Goal: Task Accomplishment & Management: Use online tool/utility

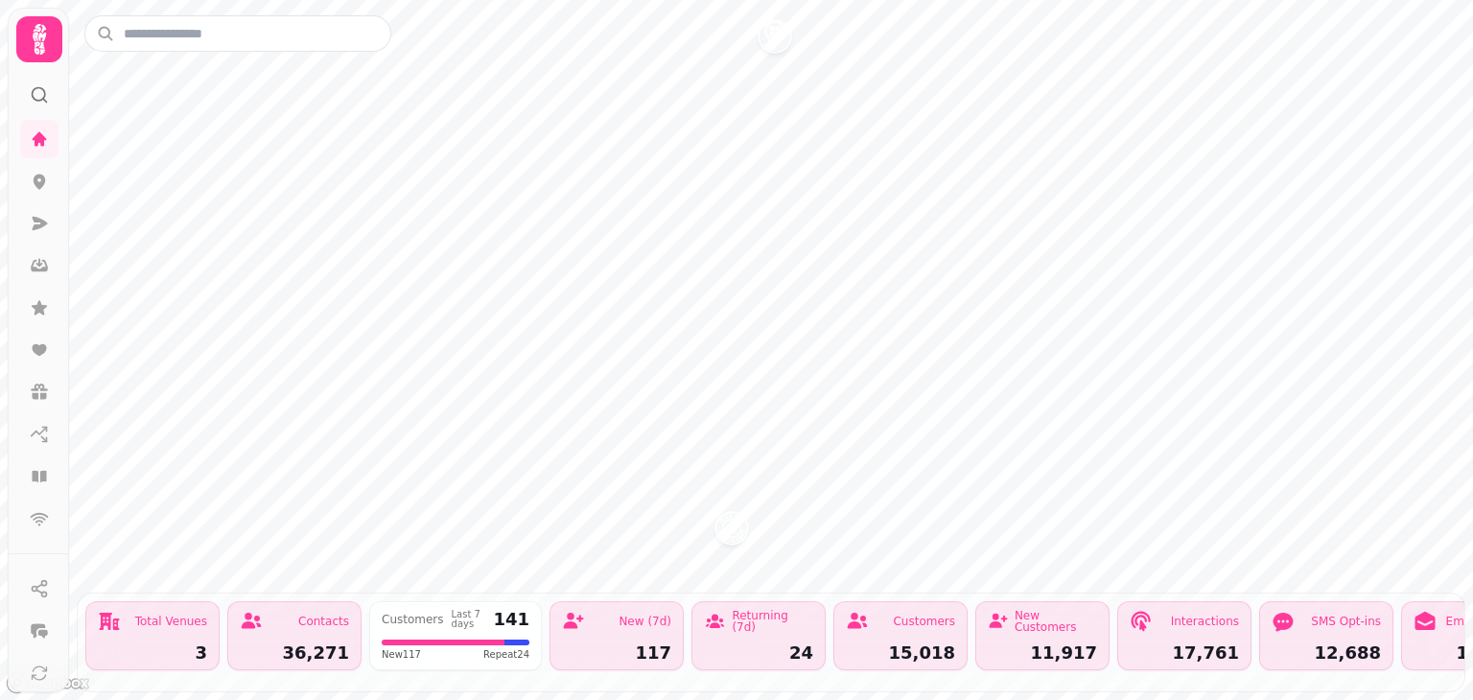
click at [35, 103] on icon at bounding box center [39, 94] width 19 height 19
click at [37, 45] on icon at bounding box center [39, 39] width 13 height 31
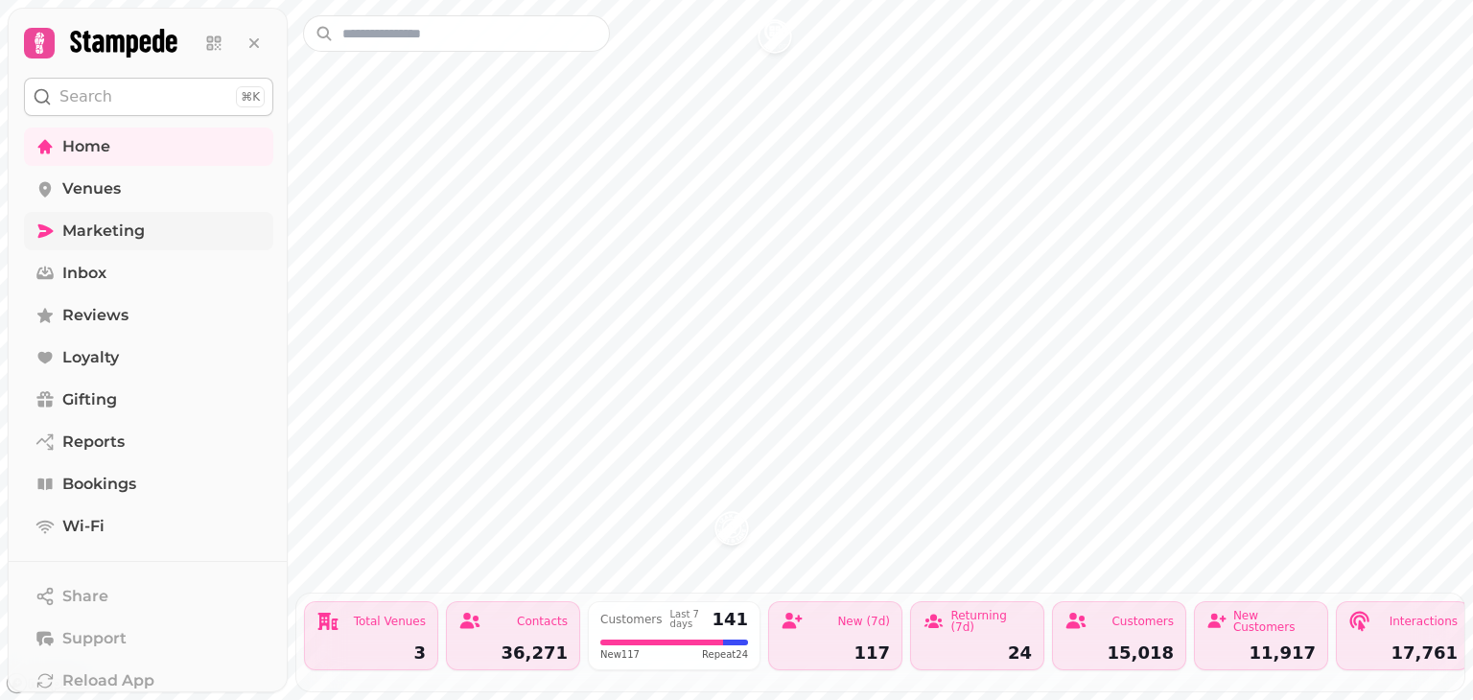
click at [101, 220] on span "Marketing" at bounding box center [103, 231] width 82 height 23
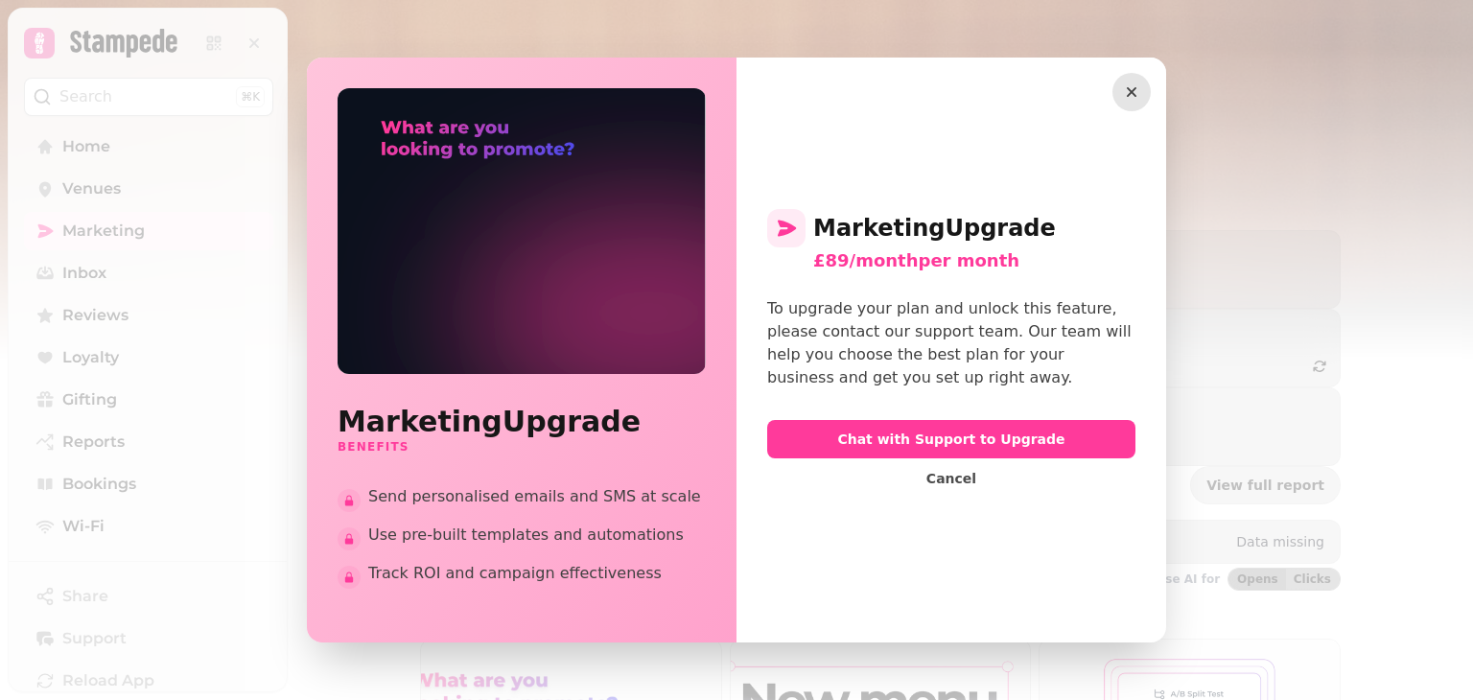
click at [1131, 93] on icon "button" at bounding box center [1132, 92] width 10 height 10
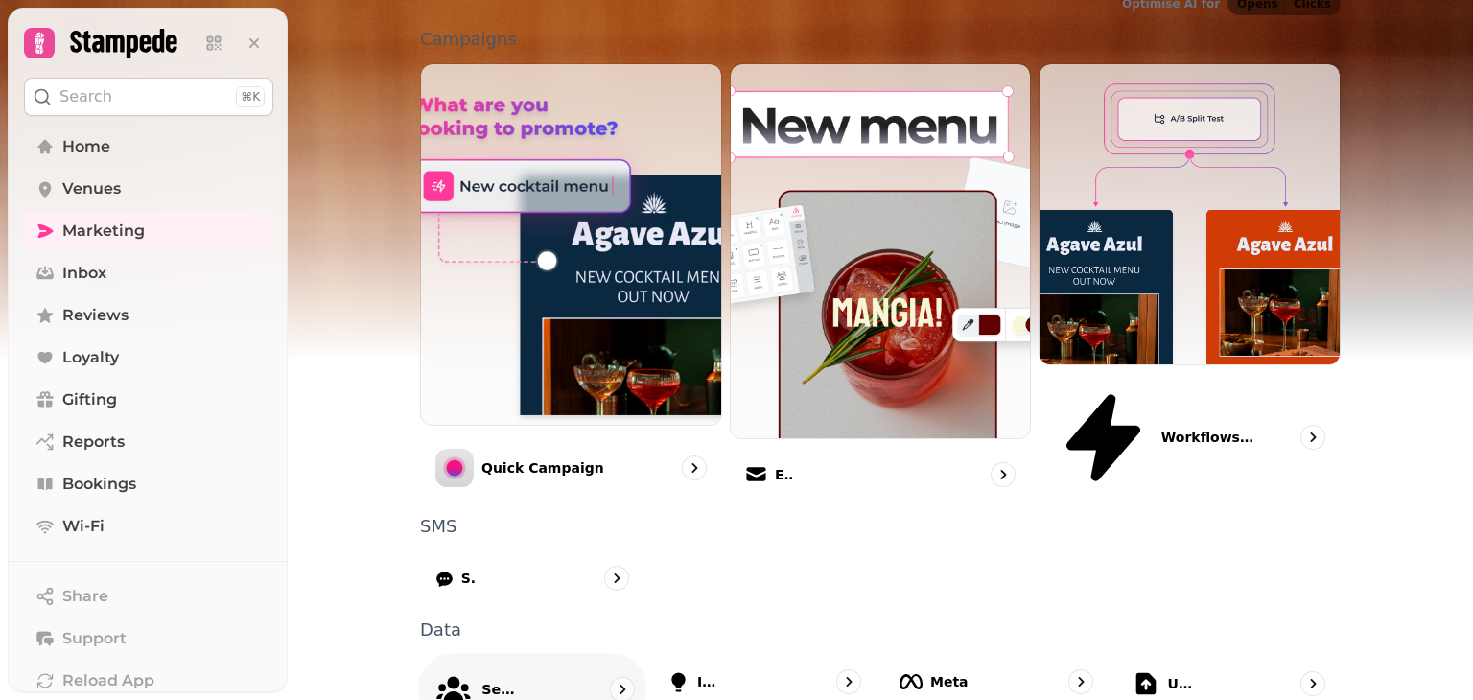
scroll to position [577, 0]
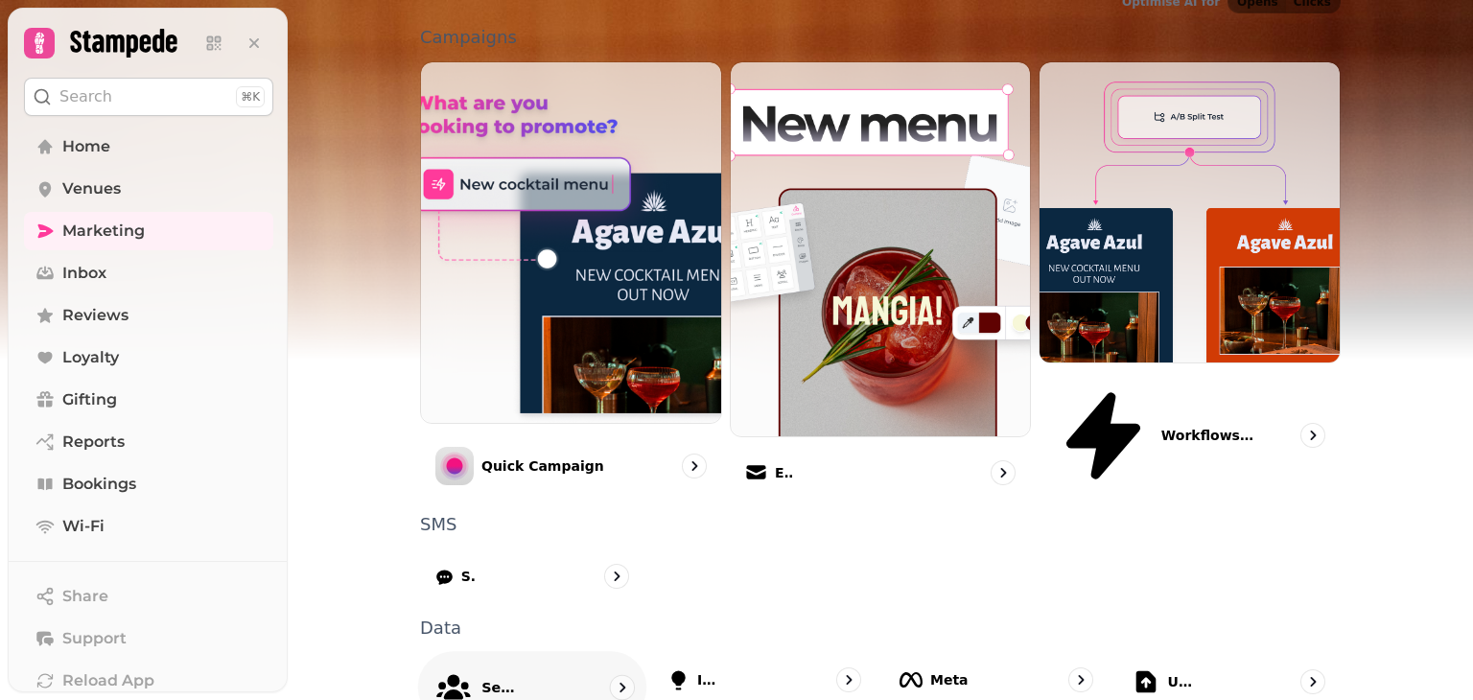
click at [528, 651] on div "Segments" at bounding box center [532, 687] width 229 height 72
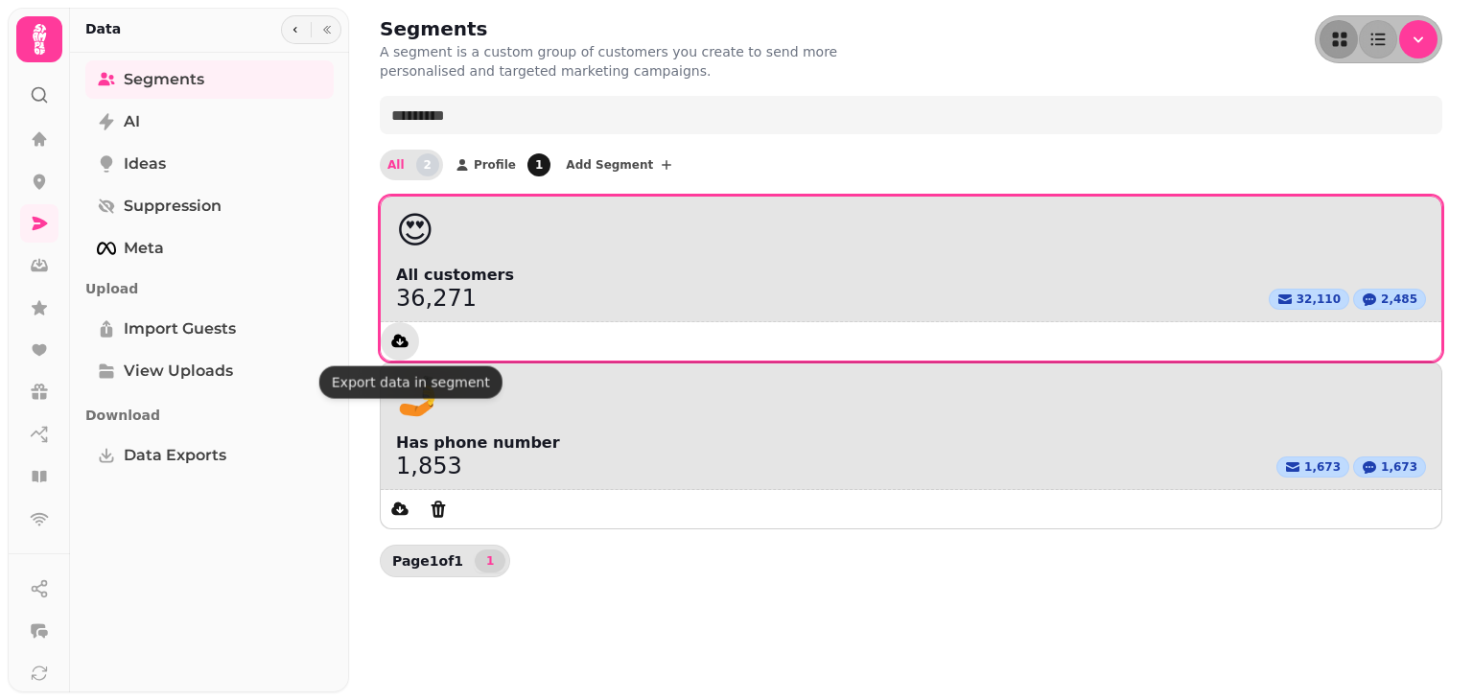
click at [394, 347] on icon "data export" at bounding box center [399, 340] width 17 height 13
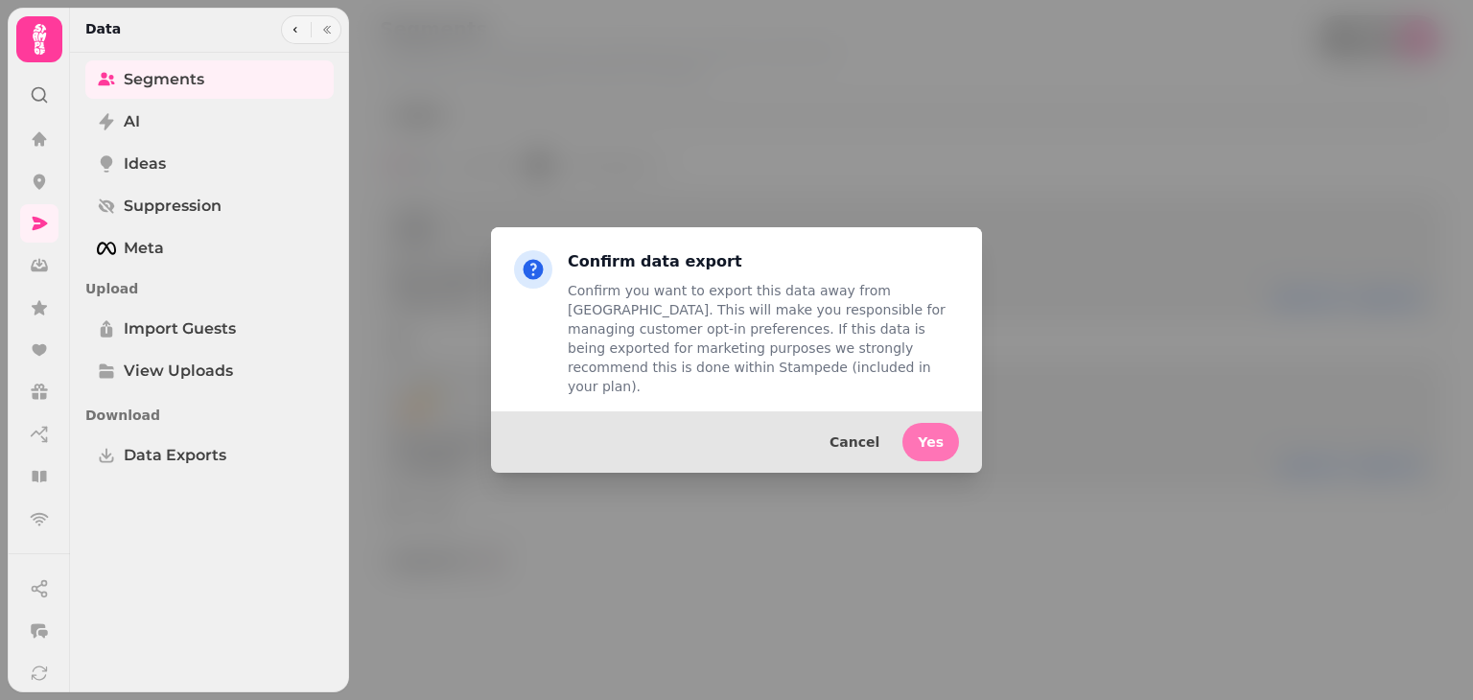
click at [914, 430] on button "Yes" at bounding box center [930, 442] width 57 height 38
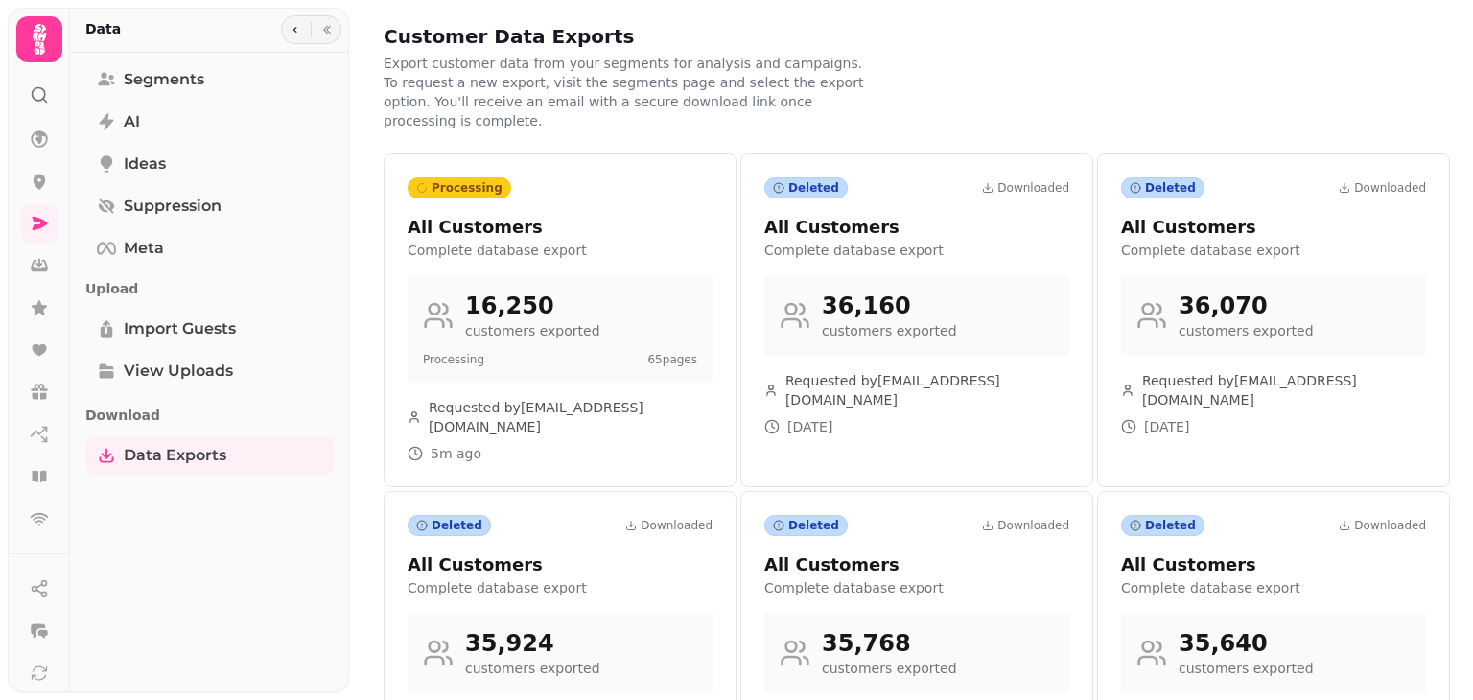
click at [913, 430] on div "Deleted Downloaded All Customers Complete database export 36,160 customers expo…" at bounding box center [916, 320] width 353 height 334
